Goal: Task Accomplishment & Management: Use online tool/utility

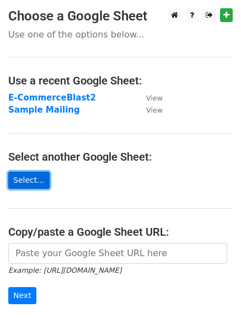
click at [21, 180] on link "Select..." at bounding box center [28, 180] width 41 height 17
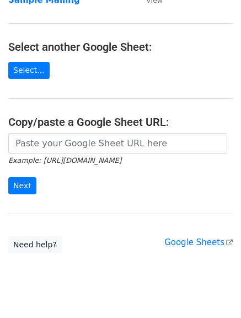
scroll to position [110, 0]
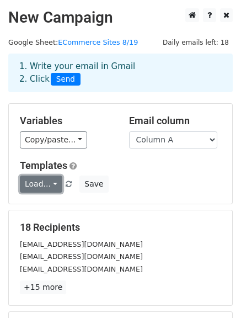
click at [47, 185] on link "Load..." at bounding box center [41, 184] width 43 height 17
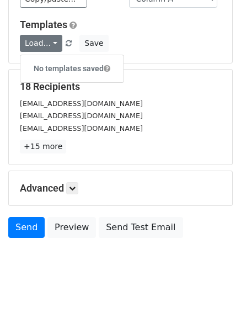
scroll to position [155, 0]
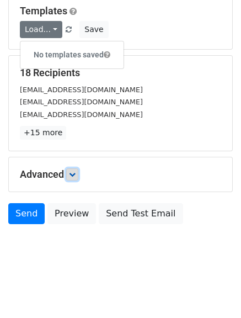
click at [73, 175] on icon at bounding box center [72, 174] width 7 height 7
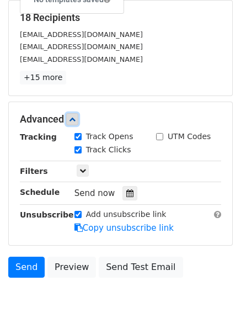
scroll to position [263, 0]
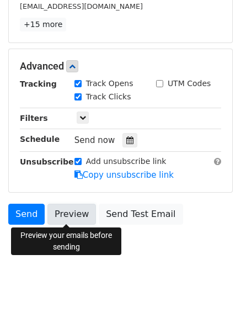
click at [70, 214] on link "Preview" at bounding box center [71, 214] width 49 height 21
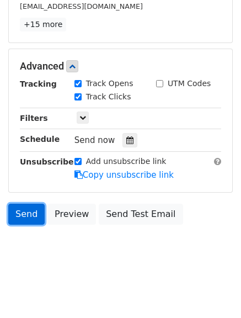
click at [26, 216] on link "Send" at bounding box center [26, 214] width 36 height 21
